Goal: Task Accomplishment & Management: Manage account settings

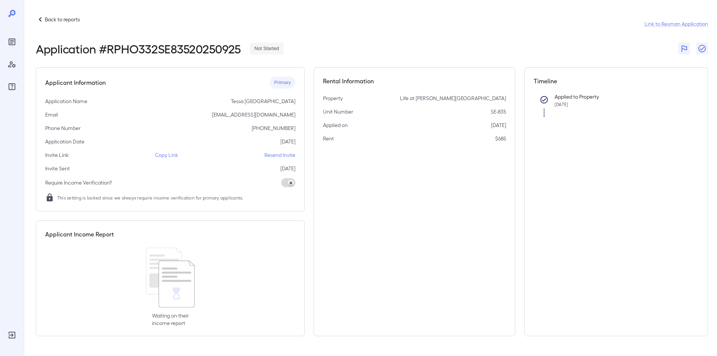
click at [61, 19] on p "Back to reports" at bounding box center [62, 19] width 35 height 7
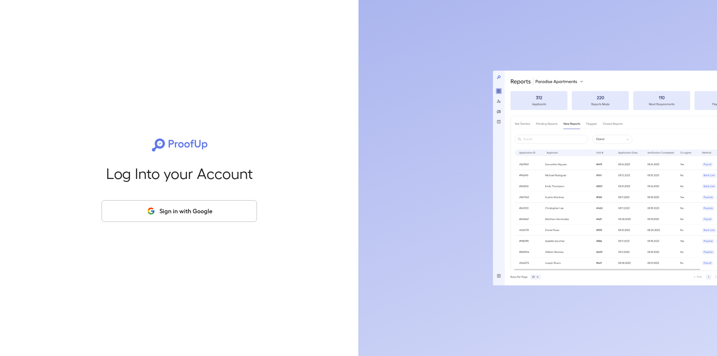
click at [175, 214] on button "Sign in with Google" at bounding box center [179, 211] width 155 height 22
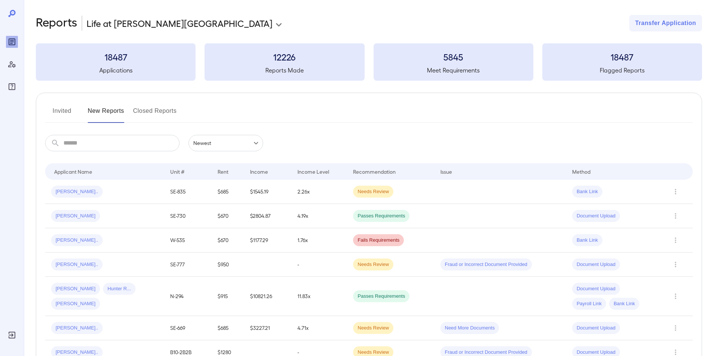
click at [57, 112] on button "Invited" at bounding box center [62, 114] width 34 height 18
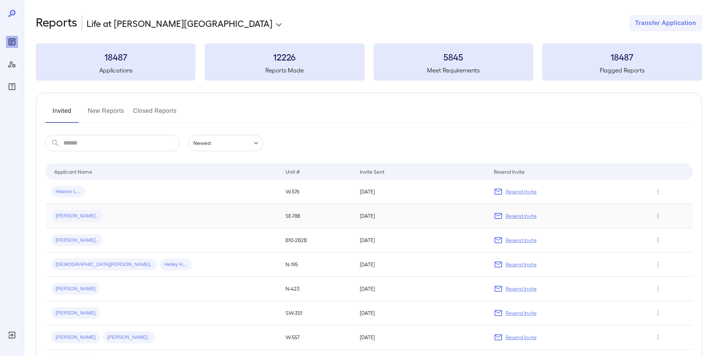
click at [70, 218] on span "[PERSON_NAME].." at bounding box center [77, 215] width 52 height 7
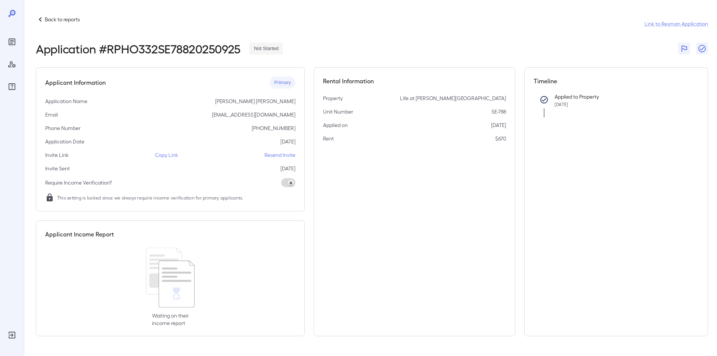
click at [280, 156] on p "Resend Invite" at bounding box center [279, 154] width 31 height 7
click at [68, 18] on p "Back to reports" at bounding box center [62, 19] width 35 height 7
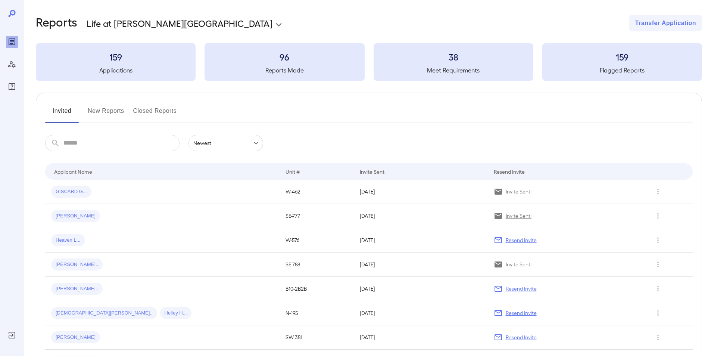
click at [85, 143] on input "text" at bounding box center [121, 143] width 116 height 16
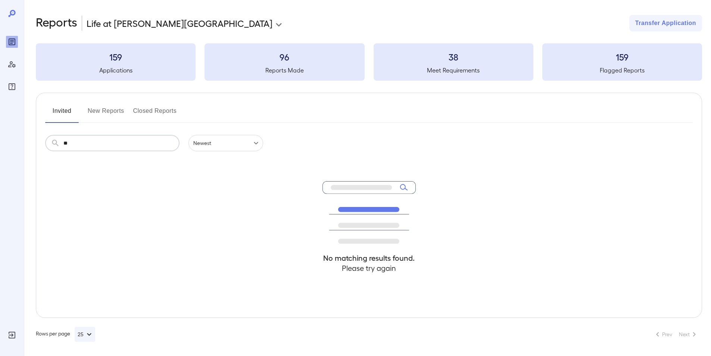
type input "*"
type input "****"
click at [103, 108] on button "New Reports" at bounding box center [106, 114] width 37 height 18
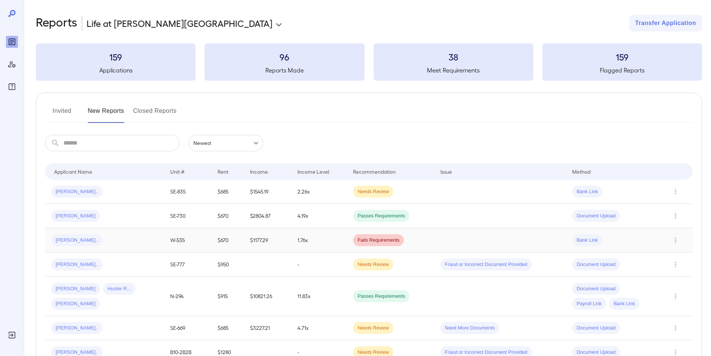
click at [65, 239] on span "[PERSON_NAME].." at bounding box center [77, 240] width 52 height 7
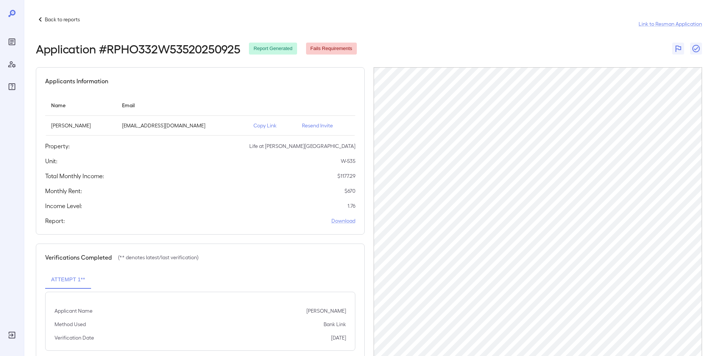
click at [306, 125] on p "Resend Invite" at bounding box center [325, 125] width 47 height 7
